Goal: Find specific page/section: Find specific page/section

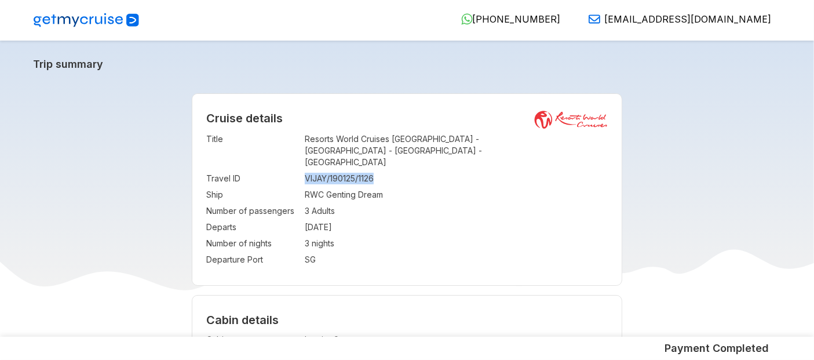
drag, startPoint x: 306, startPoint y: 168, endPoint x: 381, endPoint y: 172, distance: 75.4
click at [381, 172] on td "VIJAY/190125/1126" at bounding box center [456, 178] width 303 height 16
copy td "VIJAY/190125/1126"
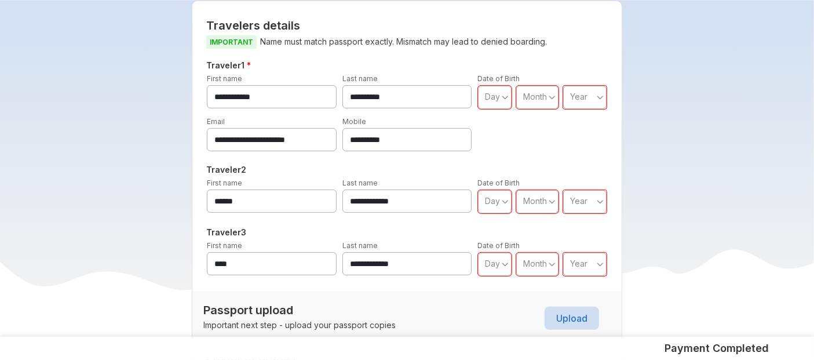
scroll to position [374, 0]
drag, startPoint x: 418, startPoint y: 126, endPoint x: 270, endPoint y: 113, distance: 148.8
click at [270, 116] on div "**********" at bounding box center [407, 134] width 406 height 36
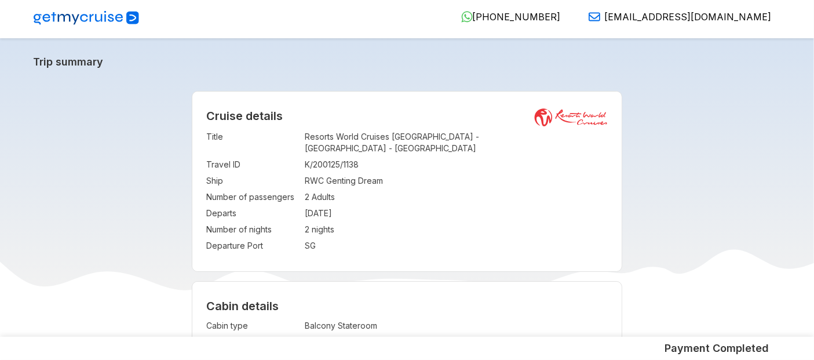
scroll to position [1, 0]
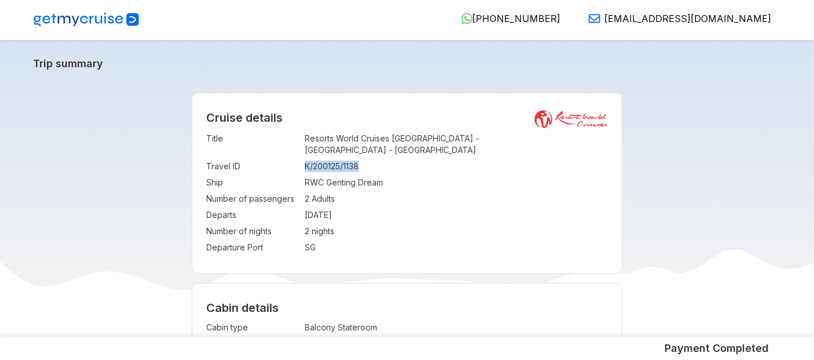
drag, startPoint x: 304, startPoint y: 152, endPoint x: 368, endPoint y: 156, distance: 63.9
click at [368, 158] on td "K/200125/1138" at bounding box center [456, 166] width 303 height 16
copy td "K/200125/1138"
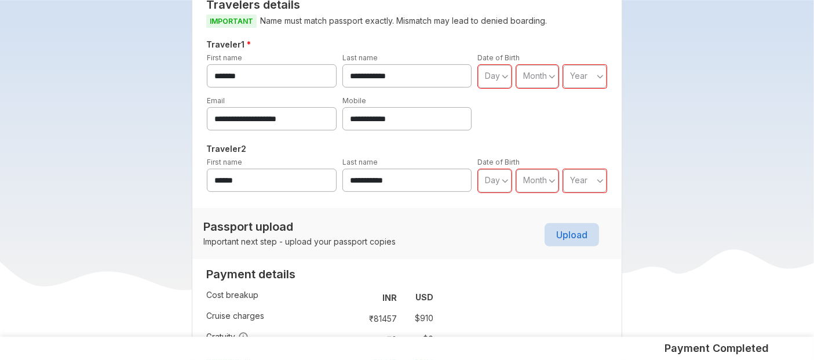
scroll to position [379, 0]
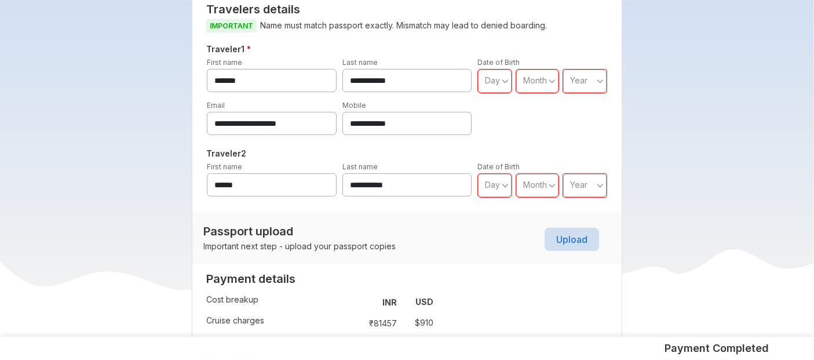
click at [420, 112] on input "**********" at bounding box center [407, 123] width 130 height 23
click at [403, 112] on input "**********" at bounding box center [407, 123] width 130 height 23
drag, startPoint x: 359, startPoint y: 109, endPoint x: 422, endPoint y: 115, distance: 63.4
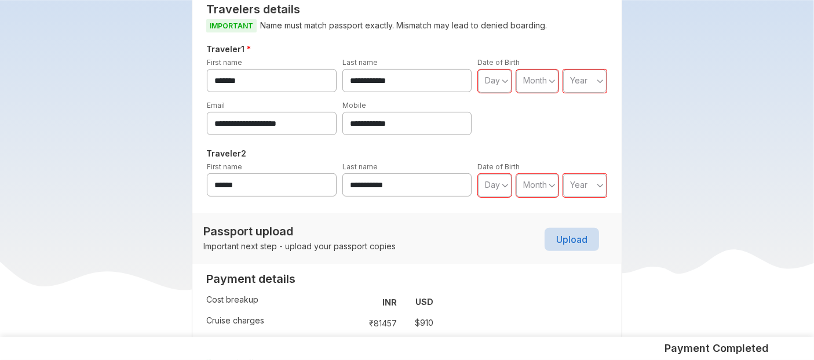
click at [422, 115] on input "**********" at bounding box center [407, 123] width 130 height 23
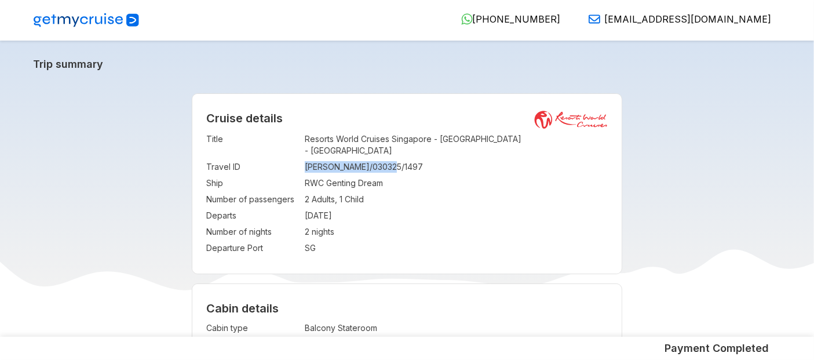
drag, startPoint x: 305, startPoint y: 159, endPoint x: 399, endPoint y: 155, distance: 93.9
click at [399, 159] on td "[PERSON_NAME]/030325/1497" at bounding box center [456, 167] width 303 height 16
copy td "[PERSON_NAME]/030325/1497"
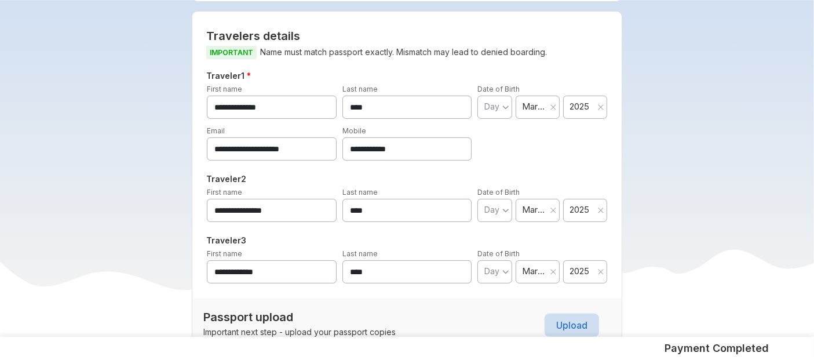
scroll to position [353, 0]
drag, startPoint x: 359, startPoint y: 136, endPoint x: 461, endPoint y: 140, distance: 102.6
click at [461, 140] on input "**********" at bounding box center [407, 147] width 130 height 23
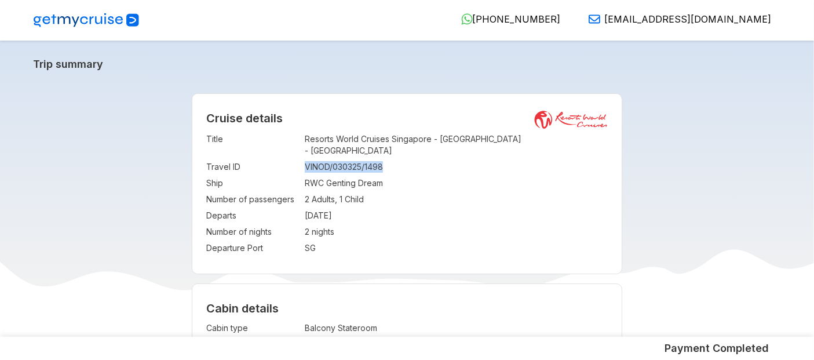
drag, startPoint x: 305, startPoint y: 155, endPoint x: 389, endPoint y: 156, distance: 83.4
click at [389, 159] on td "VINOD/030325/1498" at bounding box center [456, 167] width 303 height 16
copy td "VINOD/030325/1498"
drag, startPoint x: 304, startPoint y: 153, endPoint x: 402, endPoint y: 162, distance: 98.3
click at [402, 162] on td "[PERSON_NAME]/030325/1501" at bounding box center [456, 167] width 303 height 16
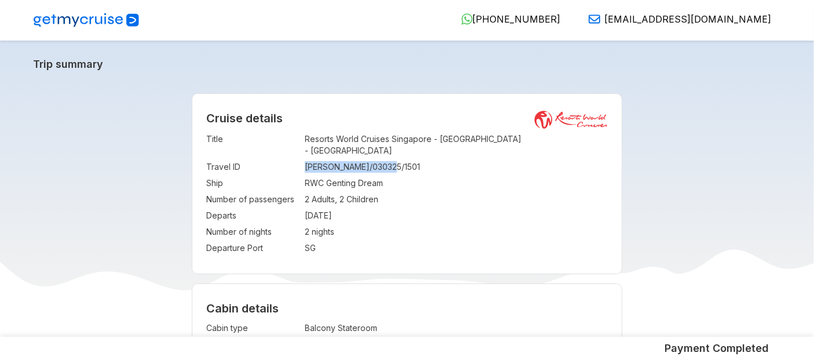
click at [402, 162] on td "RASHMIN/030325/1501" at bounding box center [456, 167] width 303 height 16
drag, startPoint x: 305, startPoint y: 155, endPoint x: 397, endPoint y: 155, distance: 91.5
click at [397, 159] on td "RASHMIN/030325/1501" at bounding box center [456, 167] width 303 height 16
copy td "RASHMIN/030325/1501"
drag, startPoint x: 306, startPoint y: 155, endPoint x: 423, endPoint y: 157, distance: 117.6
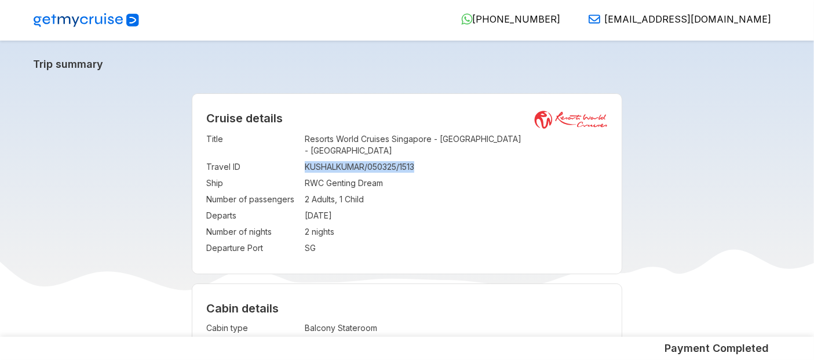
click at [423, 159] on td "KUSHALKUMAR/050325/1513" at bounding box center [456, 167] width 303 height 16
copy td "KUSHALKUMAR/050325/1513"
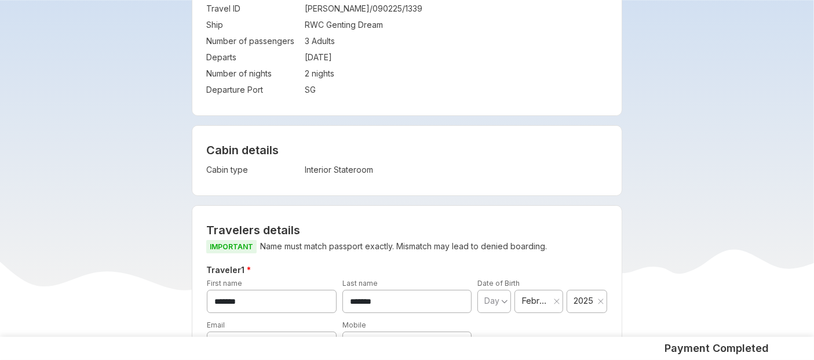
scroll to position [107, 0]
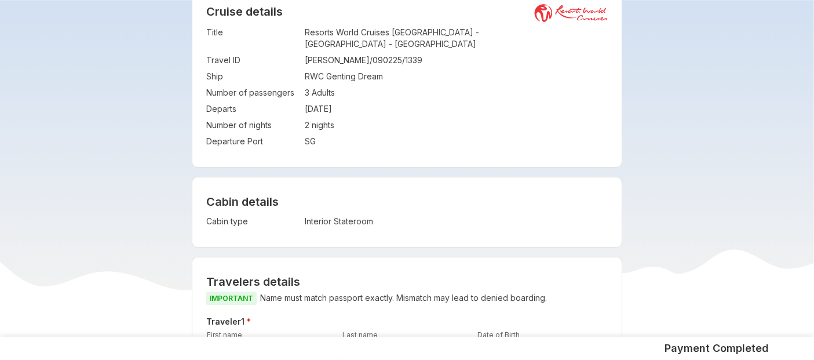
click at [389, 101] on td "[DATE]" at bounding box center [456, 109] width 303 height 16
drag, startPoint x: 304, startPoint y: 47, endPoint x: 422, endPoint y: 45, distance: 117.6
click at [422, 52] on td "CHESHTA/090225/1339" at bounding box center [456, 60] width 303 height 16
copy td "CHESHTA/090225/1339"
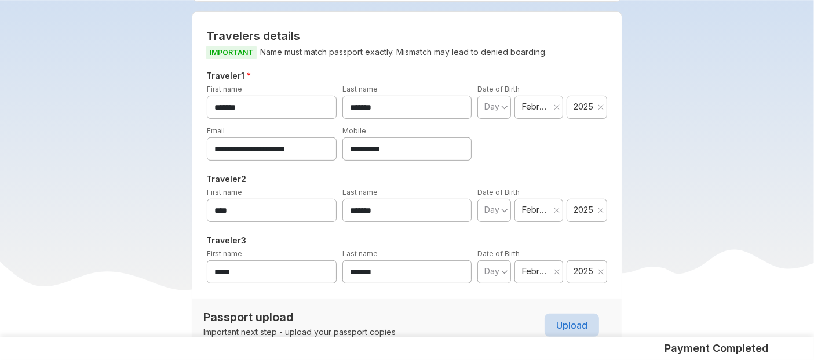
scroll to position [352, 0]
drag, startPoint x: 350, startPoint y: 136, endPoint x: 438, endPoint y: 131, distance: 88.7
click at [438, 137] on input "**********" at bounding box center [407, 148] width 130 height 23
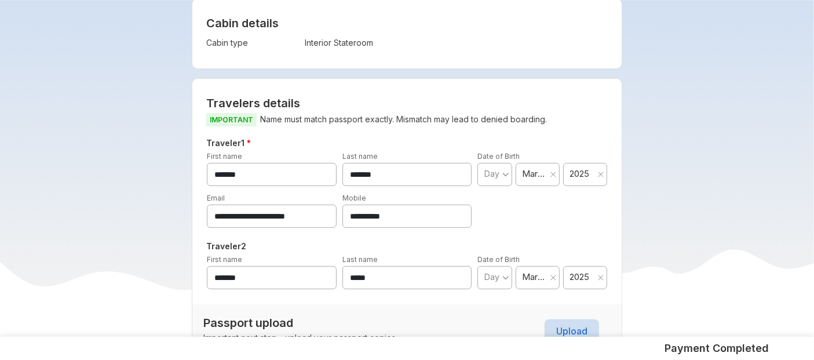
scroll to position [111, 0]
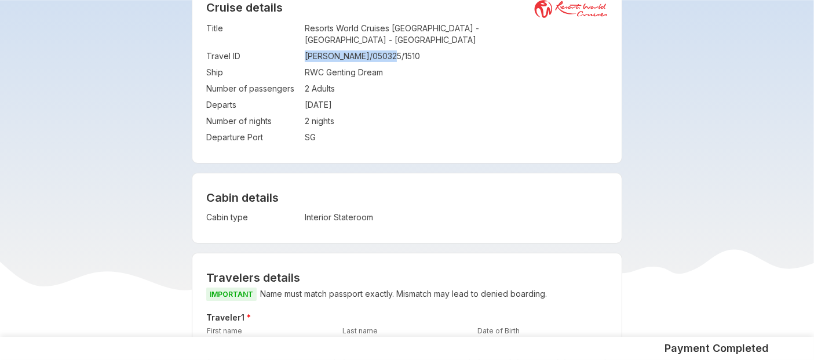
drag, startPoint x: 306, startPoint y: 45, endPoint x: 397, endPoint y: 45, distance: 90.9
click at [397, 48] on td "CHESHTA/050325/1510" at bounding box center [456, 56] width 303 height 16
copy td "CHESHTA/050325/1510"
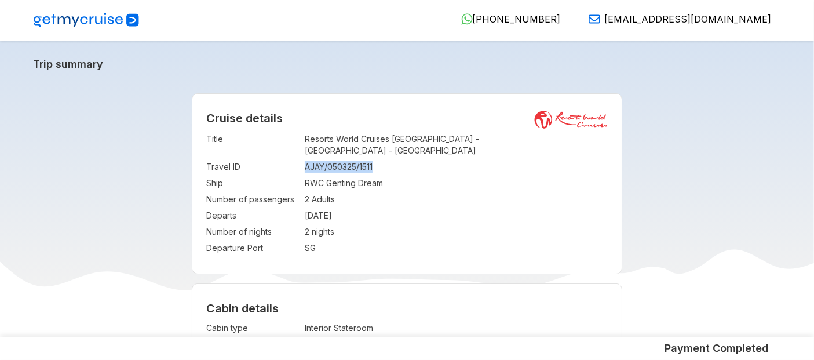
drag, startPoint x: 305, startPoint y: 156, endPoint x: 382, endPoint y: 157, distance: 76.5
click at [382, 159] on td "AJAY/050325/1511" at bounding box center [456, 167] width 303 height 16
copy td "AJAY/050325/1511"
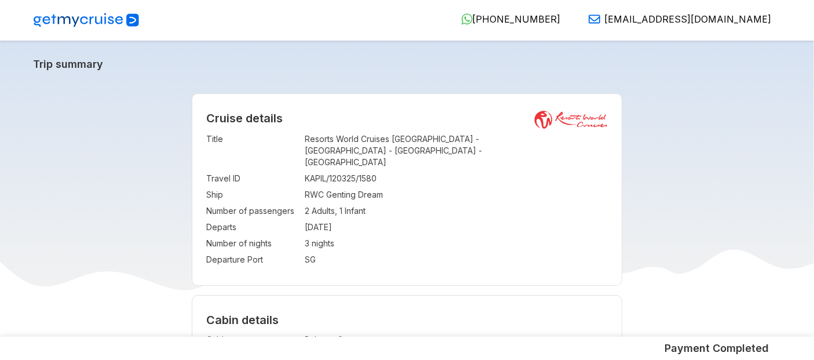
scroll to position [42, 0]
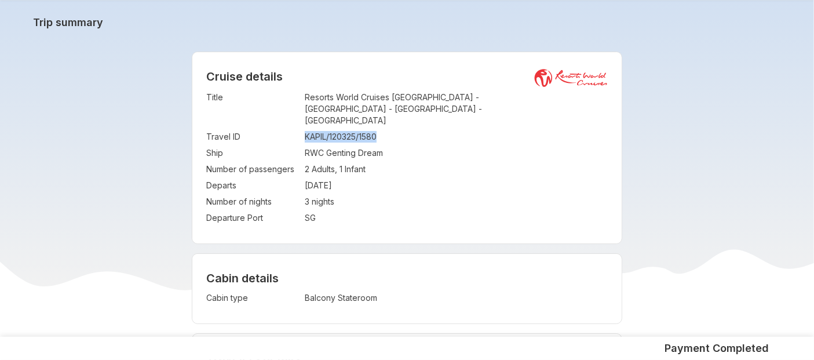
drag, startPoint x: 305, startPoint y: 126, endPoint x: 403, endPoint y: 127, distance: 97.3
click at [403, 129] on td "KAPIL/120325/1580" at bounding box center [456, 137] width 303 height 16
copy td "KAPIL/120325/1580"
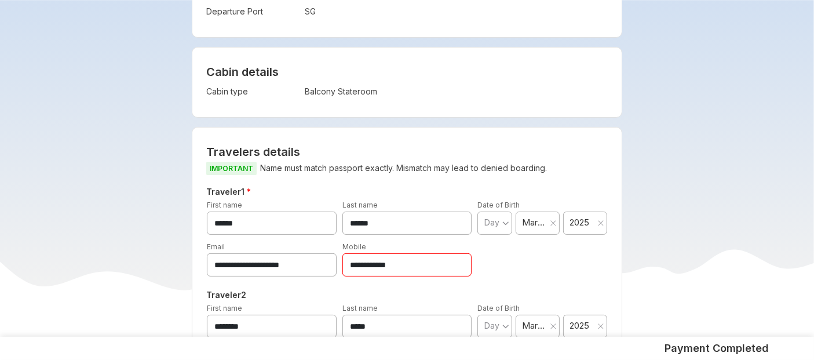
scroll to position [251, 0]
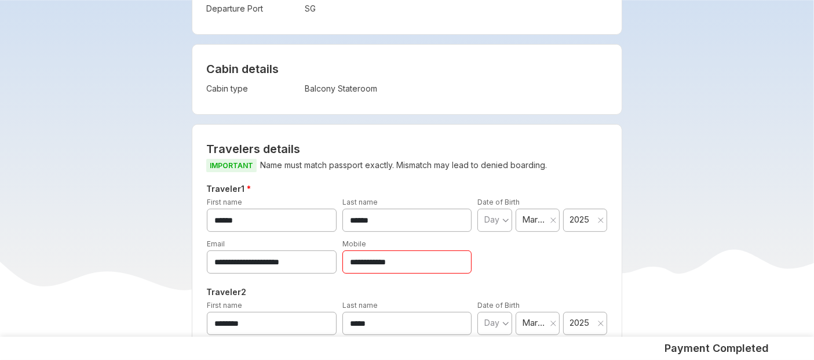
drag, startPoint x: 350, startPoint y: 250, endPoint x: 439, endPoint y: 246, distance: 88.7
click at [439, 250] on input "**********" at bounding box center [407, 261] width 130 height 23
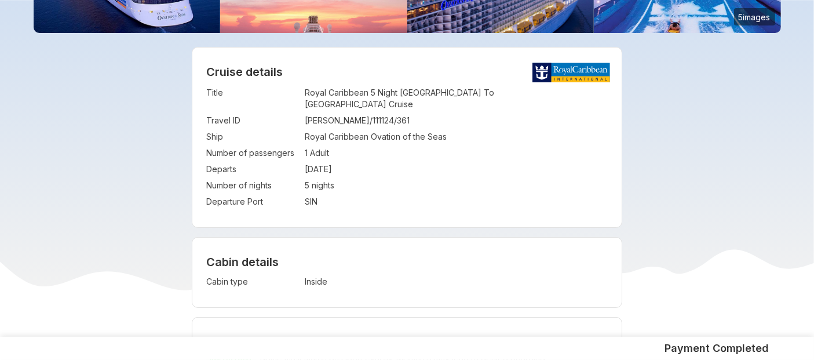
scroll to position [184, 0]
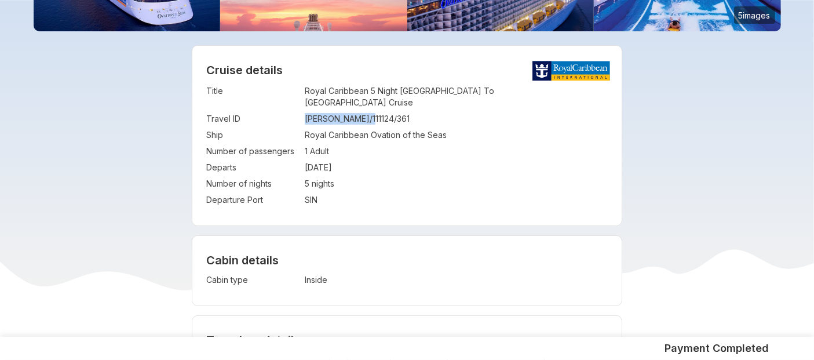
drag, startPoint x: 305, startPoint y: 108, endPoint x: 382, endPoint y: 105, distance: 76.5
click at [382, 111] on td "[PERSON_NAME]/111124/361" at bounding box center [456, 119] width 303 height 16
copy td "[PERSON_NAME]/111124/361"
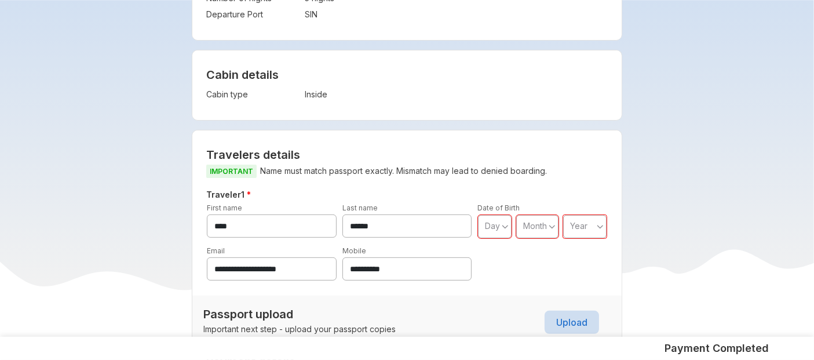
scroll to position [369, 0]
drag, startPoint x: 345, startPoint y: 255, endPoint x: 434, endPoint y: 261, distance: 88.8
click at [434, 261] on input "**********" at bounding box center [407, 268] width 130 height 23
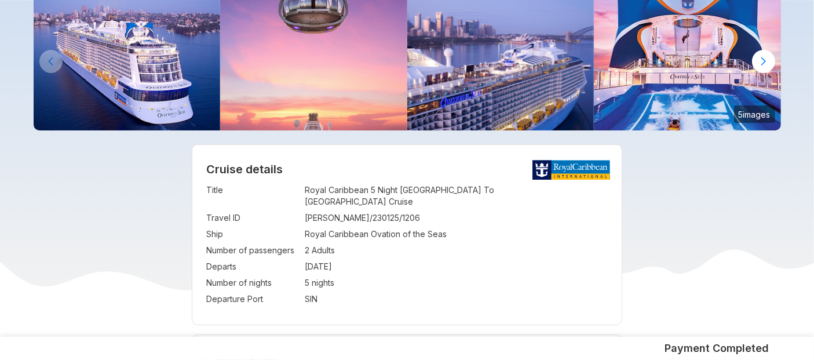
scroll to position [86, 0]
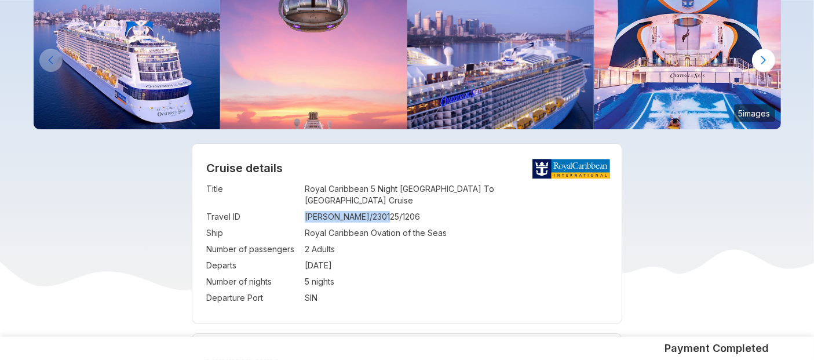
drag, startPoint x: 306, startPoint y: 207, endPoint x: 408, endPoint y: 203, distance: 102.6
click at [408, 209] on td "AMRUTA/230125/1206" at bounding box center [456, 217] width 303 height 16
copy td "AMRUTA/230125/1206"
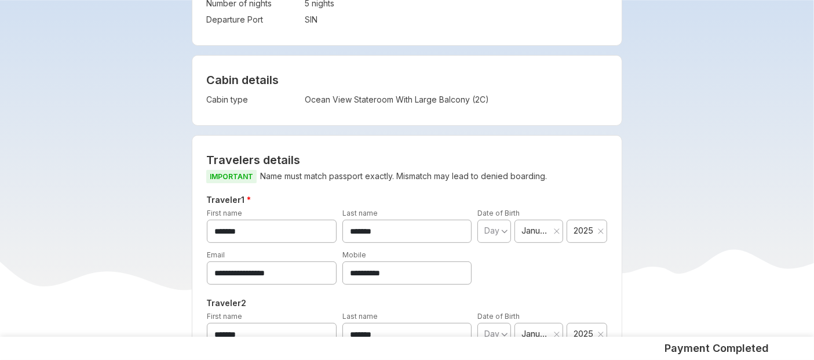
scroll to position [418, 0]
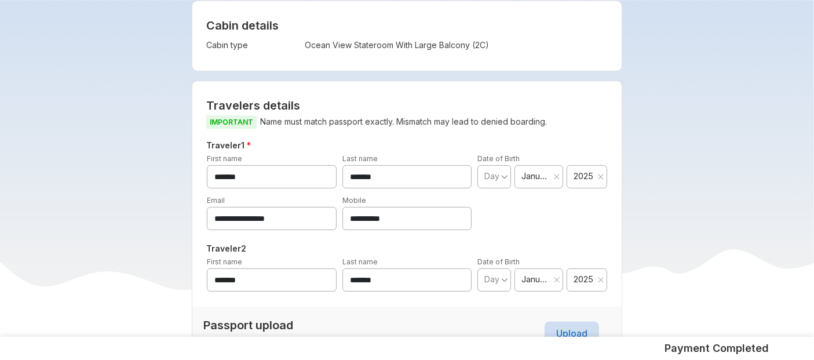
drag, startPoint x: 349, startPoint y: 210, endPoint x: 434, endPoint y: 209, distance: 85.7
click at [434, 209] on input "**********" at bounding box center [407, 218] width 130 height 23
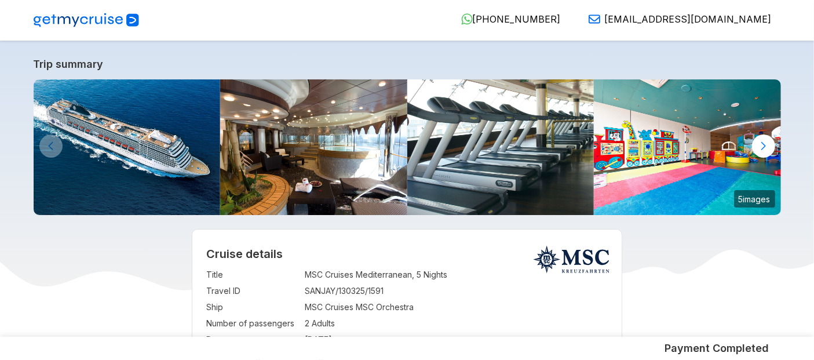
scroll to position [145, 0]
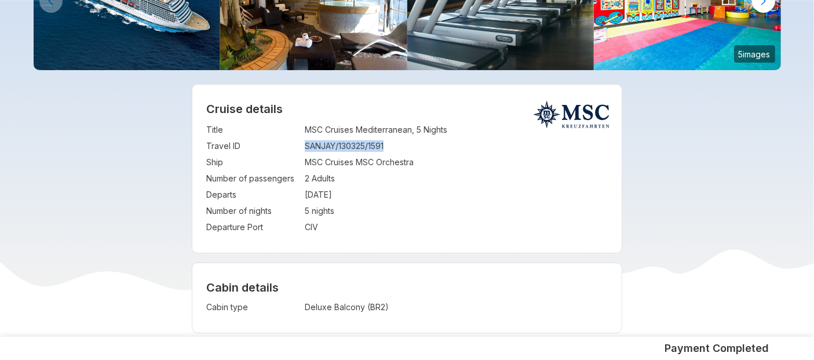
drag, startPoint x: 304, startPoint y: 147, endPoint x: 415, endPoint y: 154, distance: 111.4
click at [415, 154] on td "SANJAY/130325/1591" at bounding box center [456, 146] width 303 height 16
copy td "SANJAY/130325/1591"
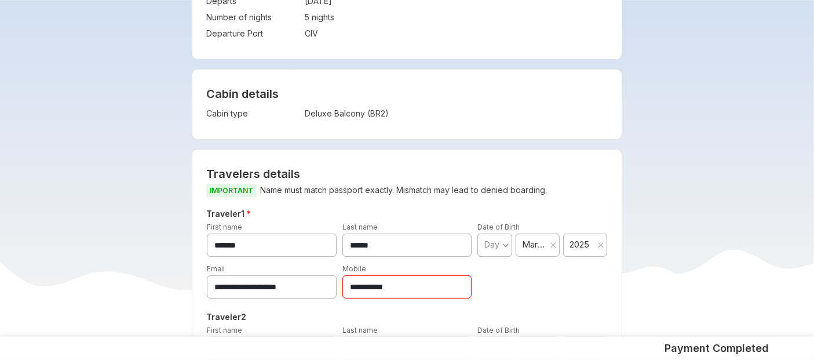
scroll to position [343, 0]
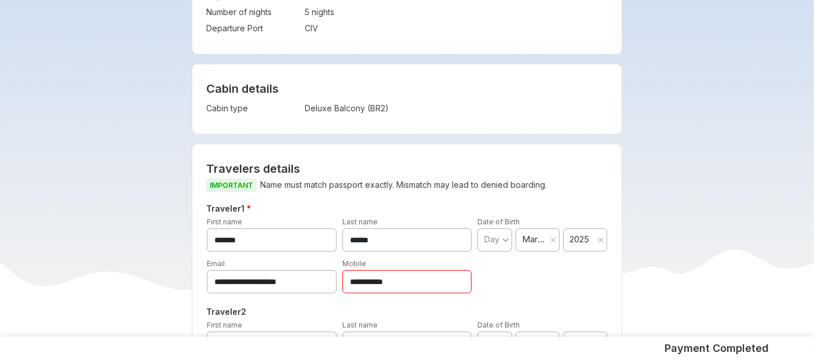
drag, startPoint x: 348, startPoint y: 278, endPoint x: 427, endPoint y: 284, distance: 80.1
click at [427, 284] on input "**********" at bounding box center [407, 281] width 130 height 23
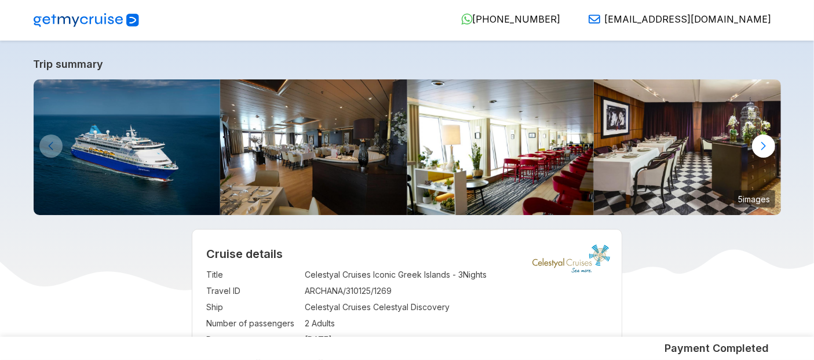
scroll to position [63, 0]
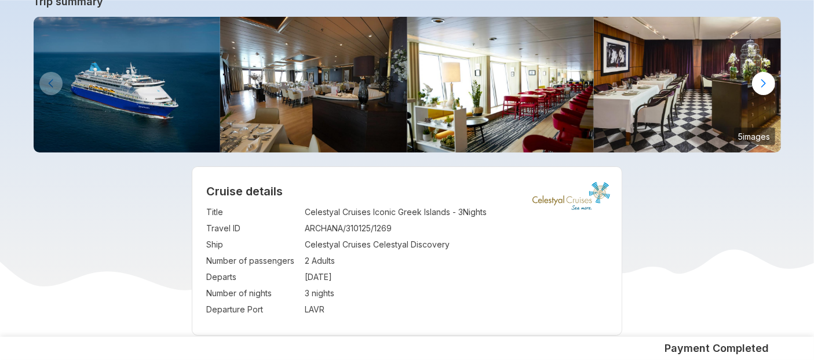
click at [304, 235] on td ":" at bounding box center [302, 228] width 6 height 16
drag, startPoint x: 306, startPoint y: 232, endPoint x: 411, endPoint y: 226, distance: 105.0
click at [411, 226] on td "ARCHANA/310125/1269" at bounding box center [456, 228] width 303 height 16
copy td "ARCHANA/310125/1269"
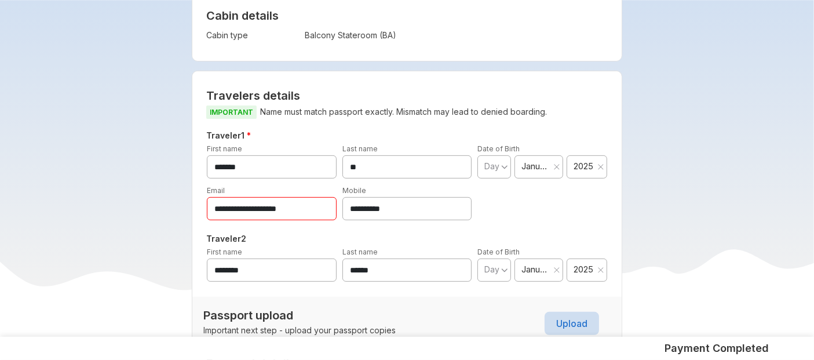
scroll to position [417, 0]
drag, startPoint x: 348, startPoint y: 207, endPoint x: 437, endPoint y: 205, distance: 88.7
click at [437, 205] on input "**********" at bounding box center [407, 207] width 130 height 23
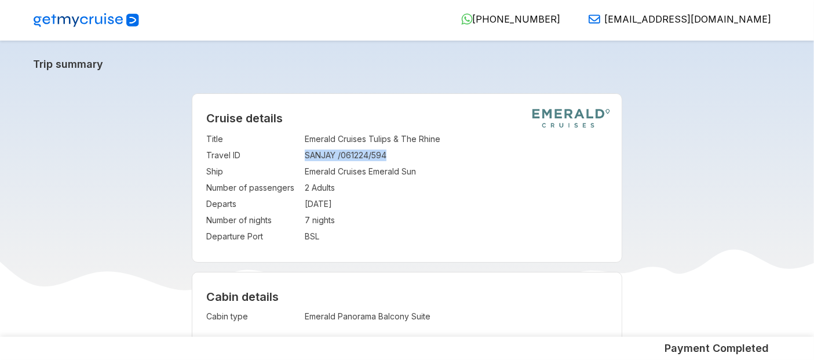
drag, startPoint x: 305, startPoint y: 158, endPoint x: 400, endPoint y: 155, distance: 95.6
click at [400, 155] on td "SANJAY /061224/594" at bounding box center [456, 155] width 303 height 16
copy td "SANJAY /061224/594"
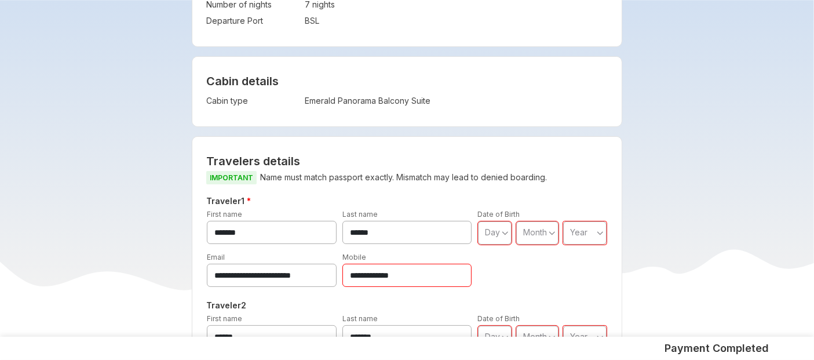
scroll to position [229, 0]
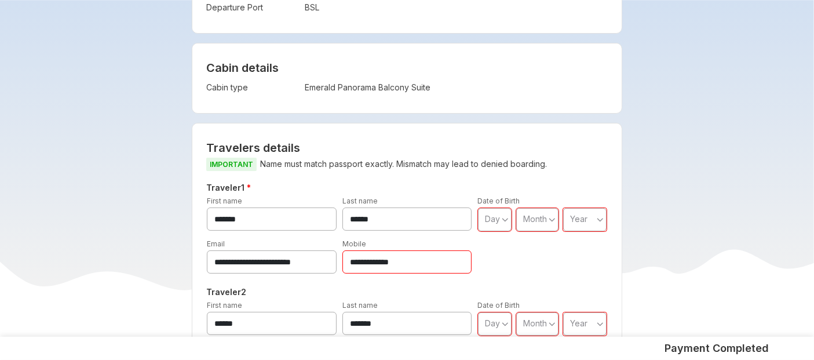
drag, startPoint x: 361, startPoint y: 260, endPoint x: 440, endPoint y: 259, distance: 78.8
click at [440, 259] on input "**********" at bounding box center [407, 261] width 130 height 23
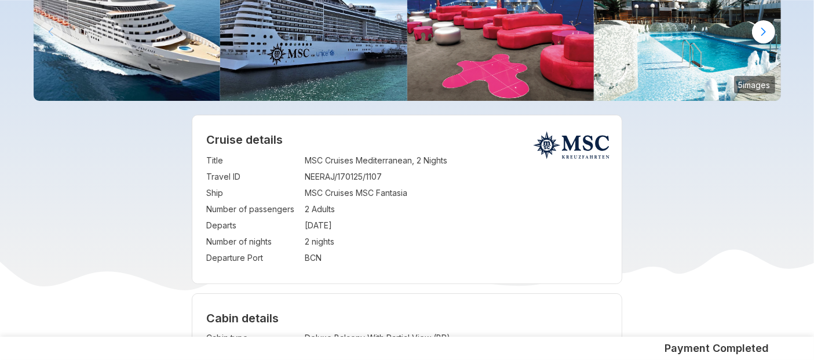
scroll to position [114, 0]
drag, startPoint x: 306, startPoint y: 174, endPoint x: 389, endPoint y: 176, distance: 83.4
click at [389, 176] on td "NEERAJ/170125/1107" at bounding box center [456, 177] width 303 height 16
copy td "NEERAJ/170125/1107"
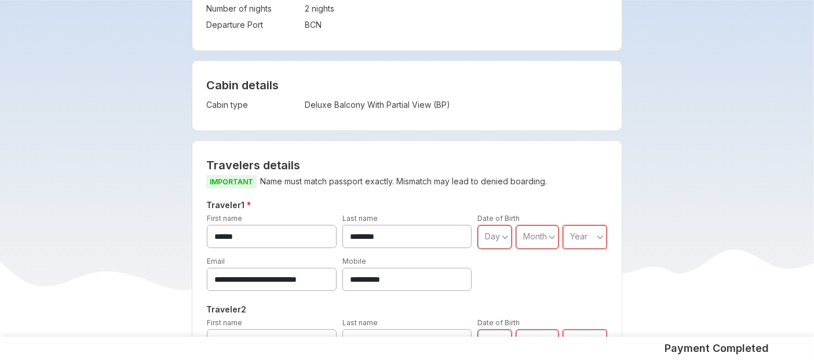
scroll to position [396, 0]
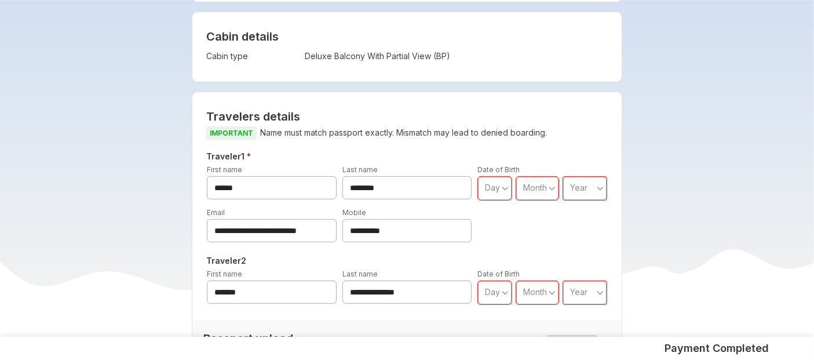
drag, startPoint x: 346, startPoint y: 227, endPoint x: 430, endPoint y: 226, distance: 84.0
click at [430, 226] on input "**********" at bounding box center [407, 230] width 130 height 23
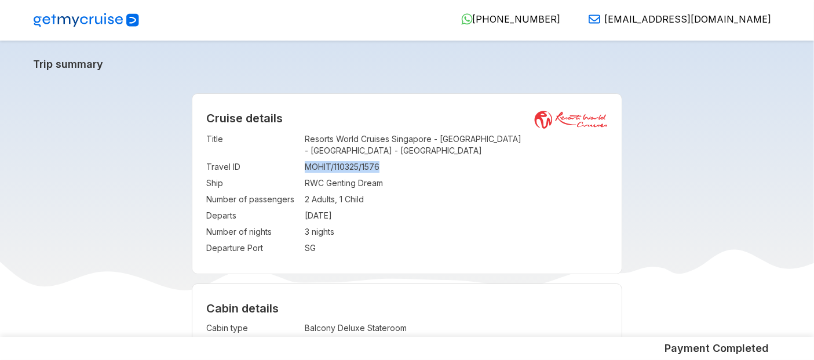
drag, startPoint x: 304, startPoint y: 164, endPoint x: 398, endPoint y: 165, distance: 93.8
click at [398, 165] on td "MOHIT/110325/1576" at bounding box center [456, 167] width 303 height 16
copy td "MOHIT/110325/1576"
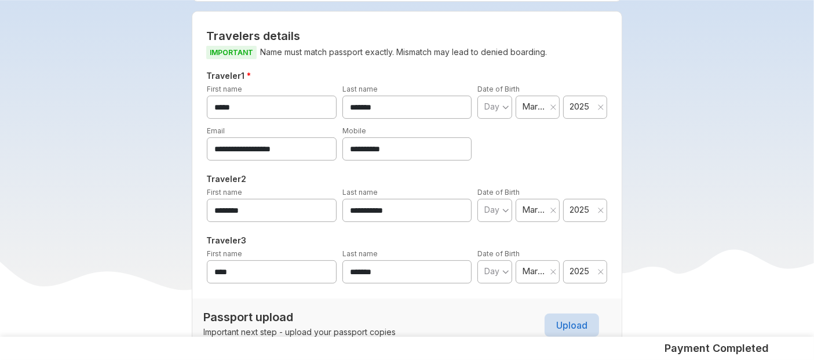
scroll to position [356, 0]
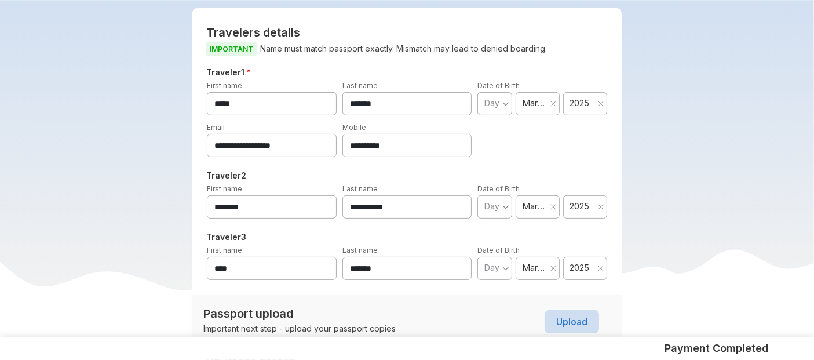
drag, startPoint x: 349, startPoint y: 143, endPoint x: 433, endPoint y: 143, distance: 84.0
click at [433, 143] on input "**********" at bounding box center [407, 145] width 130 height 23
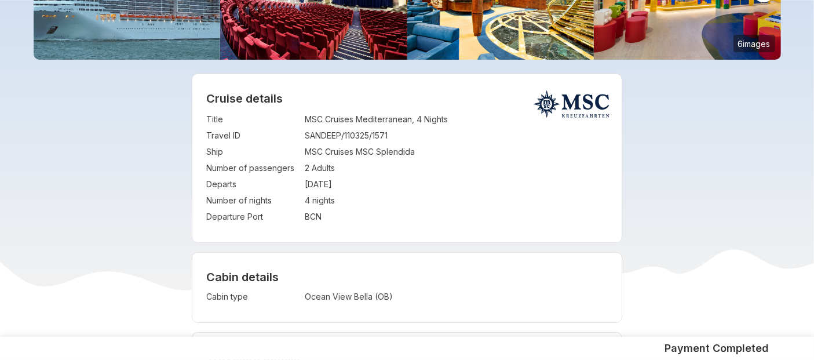
scroll to position [155, 0]
drag, startPoint x: 306, startPoint y: 136, endPoint x: 410, endPoint y: 136, distance: 103.7
click at [410, 136] on td "SANDEEP/110325/1571" at bounding box center [456, 135] width 303 height 16
copy td "SANDEEP/110325/1571"
click at [392, 225] on div "Cruise details Title : MSC Cruises Mediterranean, 4 Nights Travel ID : SANDEEP/…" at bounding box center [406, 158] width 429 height 168
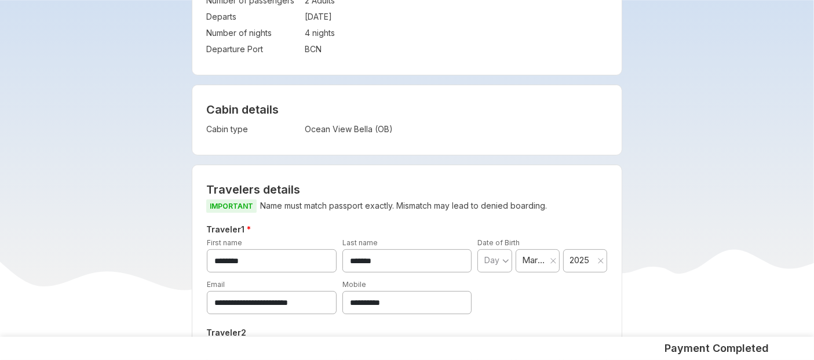
scroll to position [367, 0]
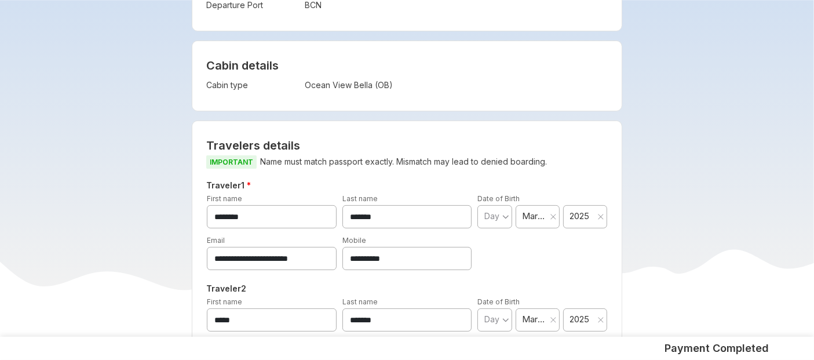
drag, startPoint x: 349, startPoint y: 258, endPoint x: 436, endPoint y: 258, distance: 86.9
click at [436, 258] on input "**********" at bounding box center [407, 258] width 130 height 23
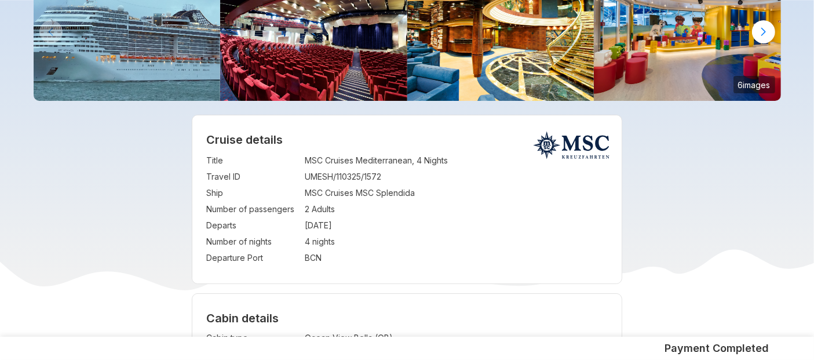
scroll to position [118, 0]
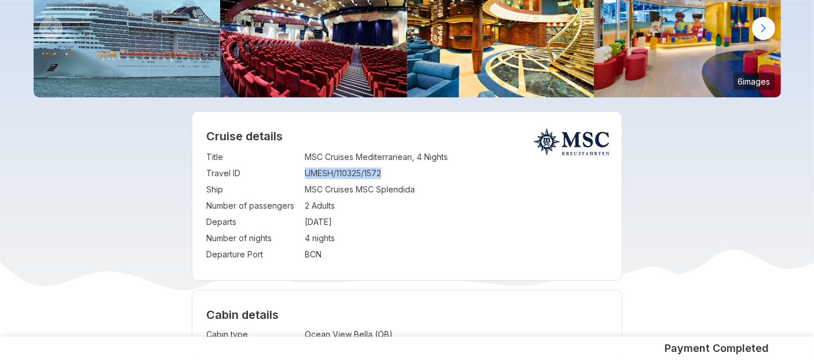
drag, startPoint x: 305, startPoint y: 174, endPoint x: 404, endPoint y: 175, distance: 98.5
click at [404, 175] on td "UMESH/110325/1572" at bounding box center [456, 173] width 303 height 16
copy td "UMESH/110325/1572"
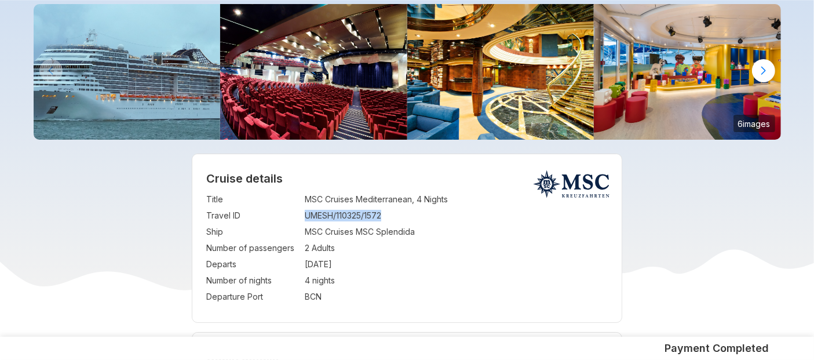
scroll to position [79, 0]
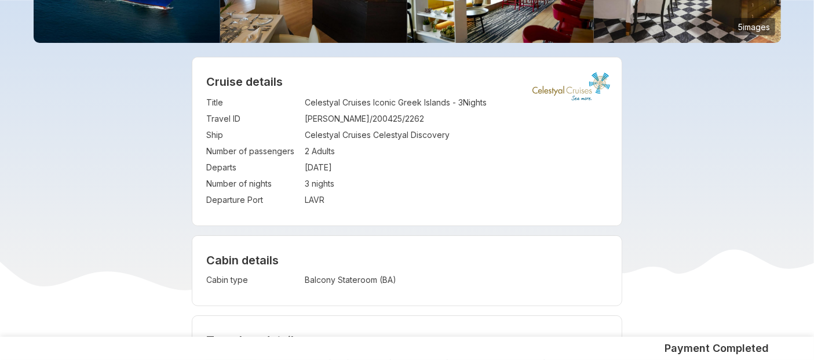
scroll to position [185, 0]
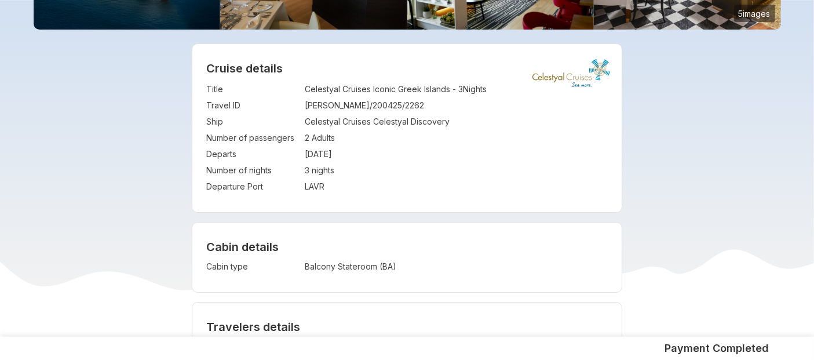
click at [304, 106] on tr "Travel ID : SANJOG/200425/2262" at bounding box center [406, 105] width 401 height 16
drag, startPoint x: 394, startPoint y: 106, endPoint x: 306, endPoint y: 106, distance: 88.6
click at [306, 106] on td "SANJOG/200425/2262" at bounding box center [456, 105] width 303 height 16
copy td "SANJOG/200425/2262"
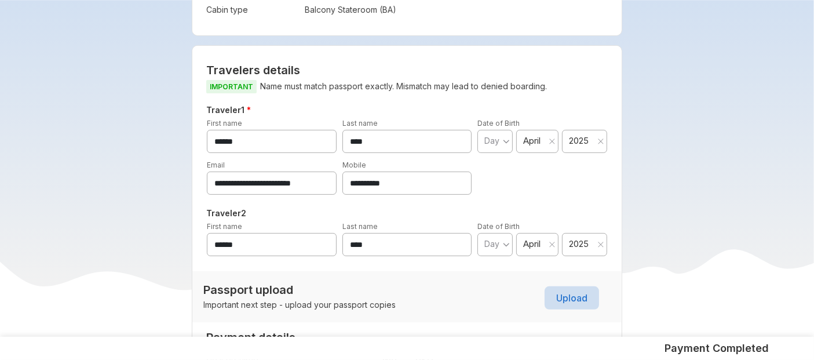
scroll to position [443, 0]
drag, startPoint x: 401, startPoint y: 176, endPoint x: 316, endPoint y: 181, distance: 84.7
click at [316, 181] on div "**********" at bounding box center [407, 176] width 406 height 36
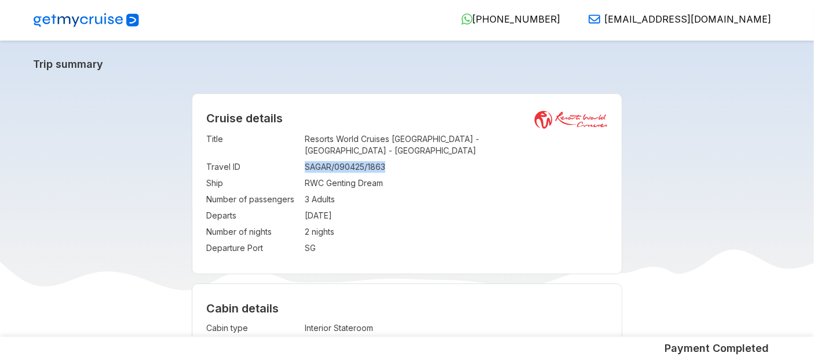
drag, startPoint x: 305, startPoint y: 158, endPoint x: 394, endPoint y: 155, distance: 88.7
click at [394, 159] on td "SAGAR/090425/1863" at bounding box center [456, 167] width 303 height 16
copy td "SAGAR/090425/1863"
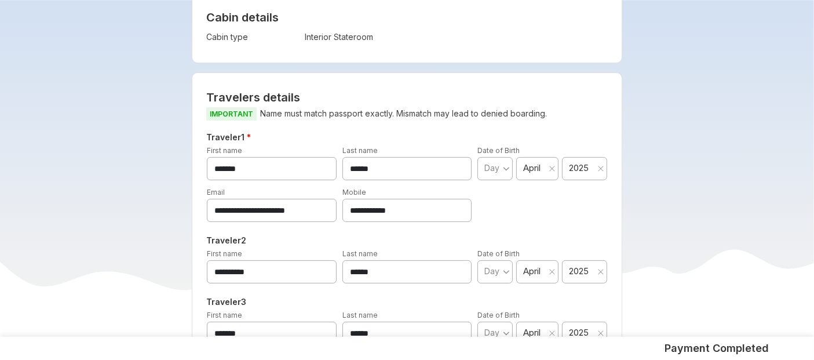
scroll to position [292, 0]
click at [360, 198] on input "**********" at bounding box center [407, 209] width 130 height 23
drag, startPoint x: 358, startPoint y: 194, endPoint x: 461, endPoint y: 200, distance: 103.3
click at [461, 200] on input "**********" at bounding box center [407, 209] width 130 height 23
